Goal: Check status: Check status

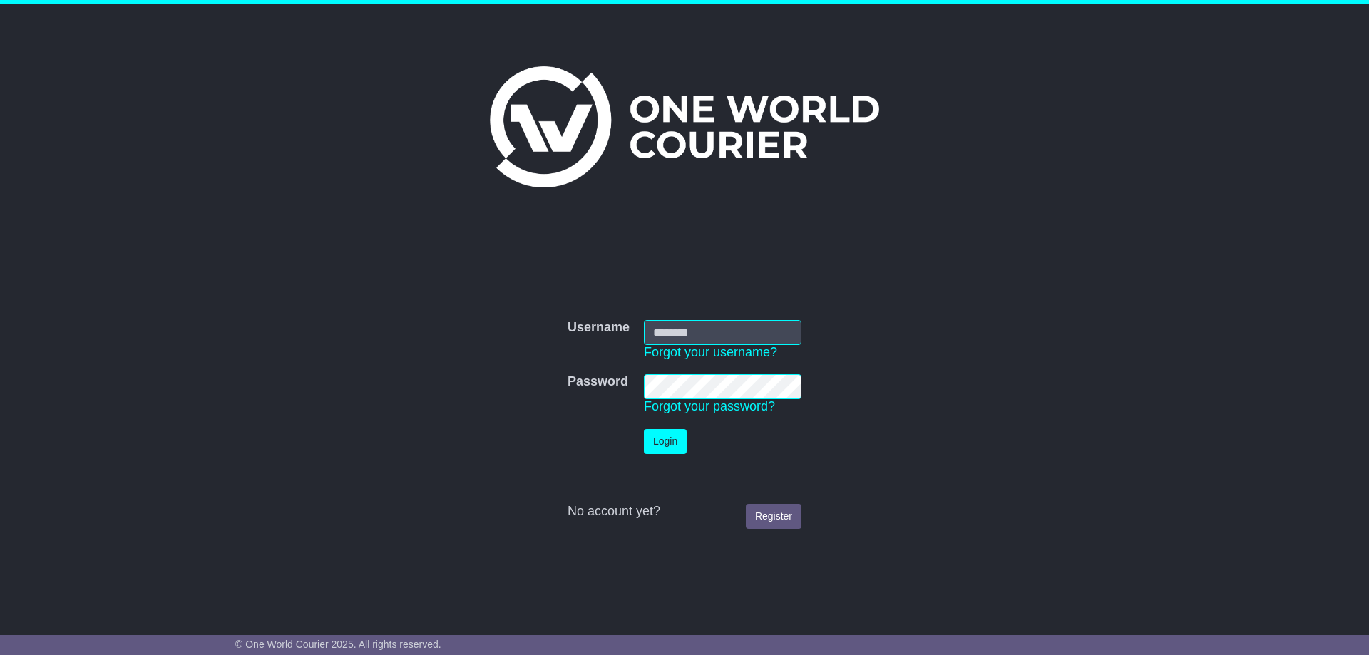
type input "**********"
click at [672, 441] on button "Login" at bounding box center [665, 441] width 43 height 25
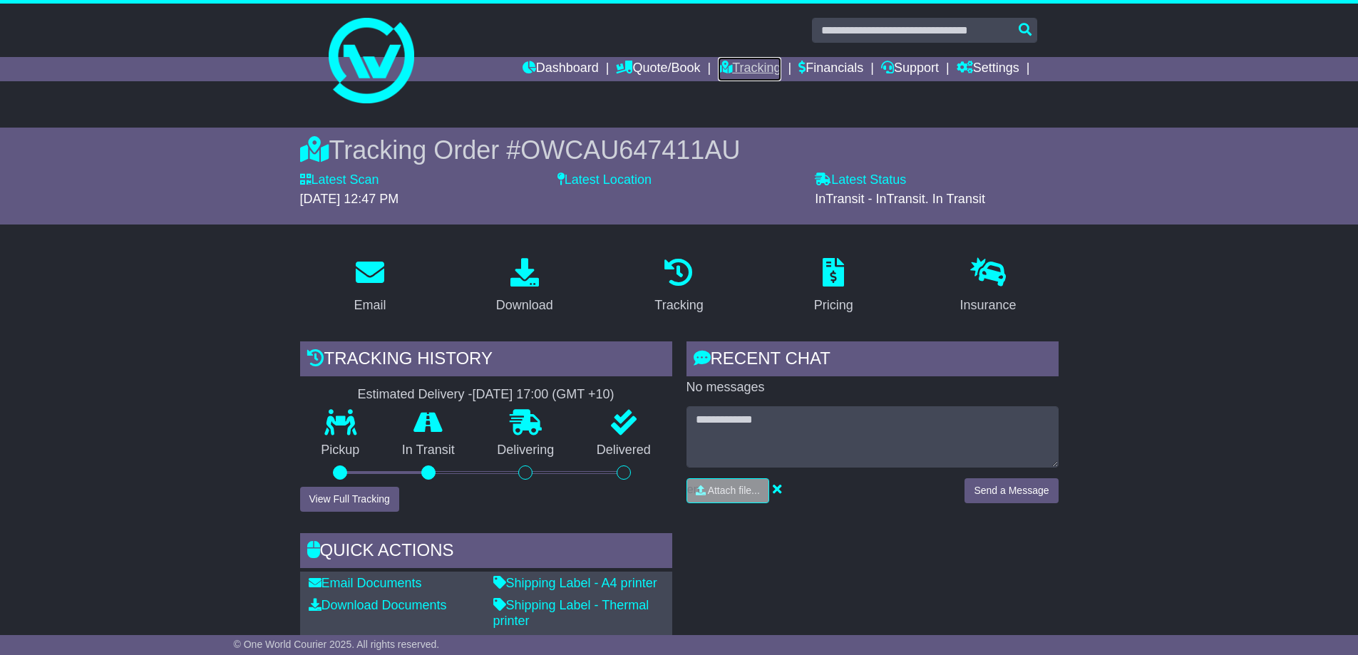
click at [756, 66] on link "Tracking" at bounding box center [749, 69] width 63 height 24
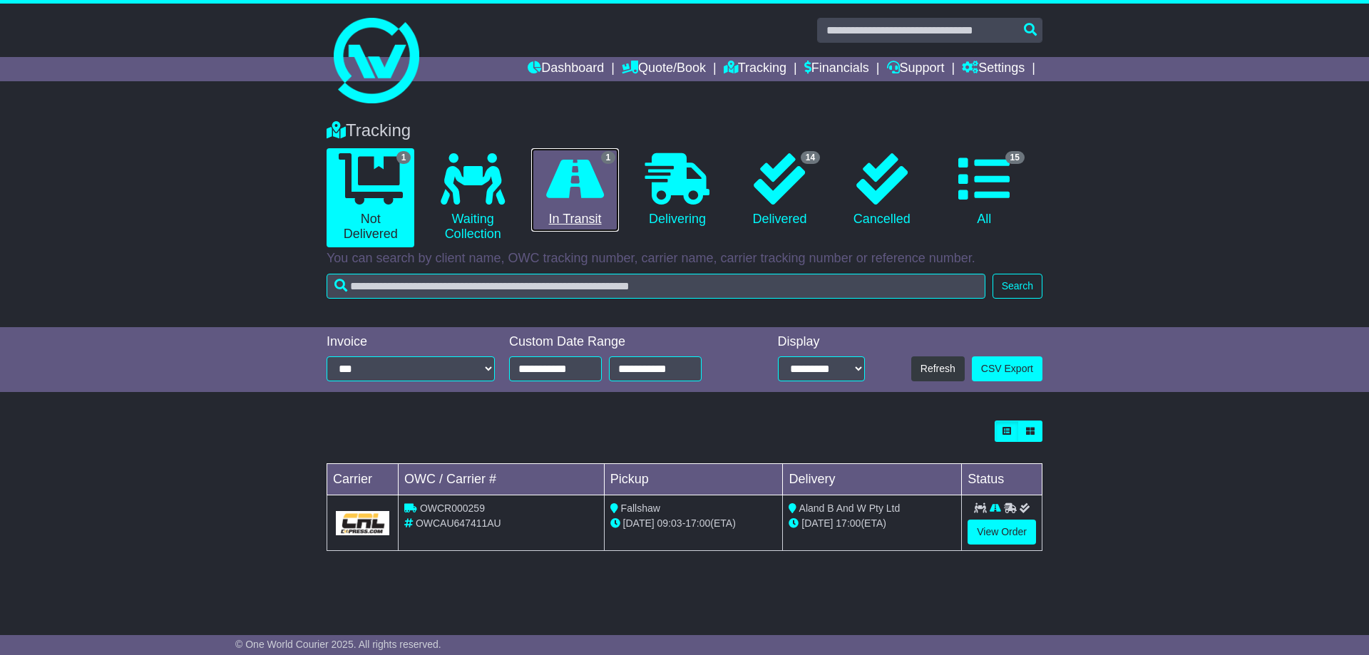
click at [562, 172] on icon at bounding box center [575, 178] width 58 height 51
